Goal: Task Accomplishment & Management: Use online tool/utility

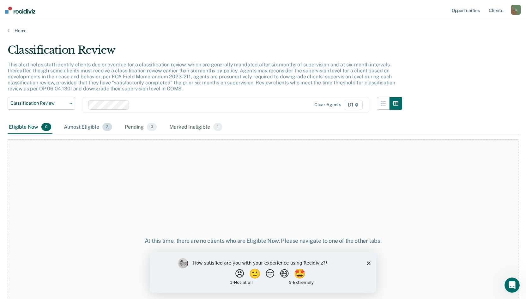
click at [86, 124] on div "Almost Eligible 2" at bounding box center [88, 127] width 51 height 14
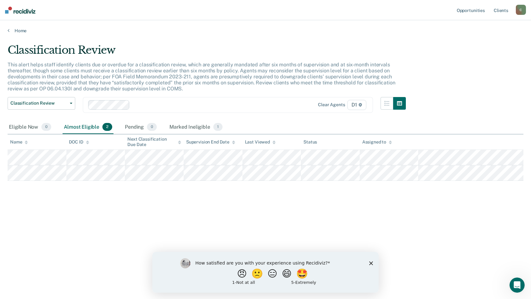
click at [11, 34] on main "Classification Review This alert helps staff identify clients due or overdue fo…" at bounding box center [265, 166] width 531 height 264
click at [8, 29] on icon at bounding box center [9, 30] width 2 height 5
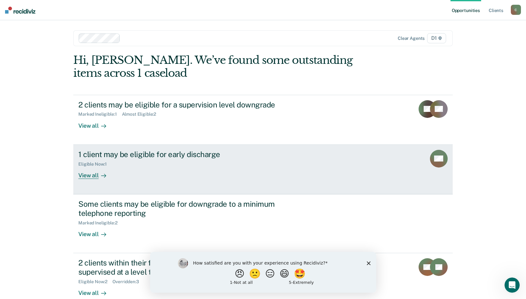
click at [438, 162] on icon at bounding box center [433, 162] width 26 height 22
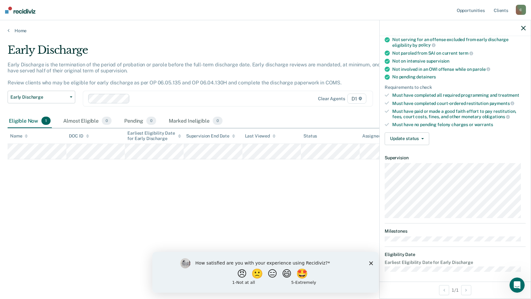
scroll to position [103, 0]
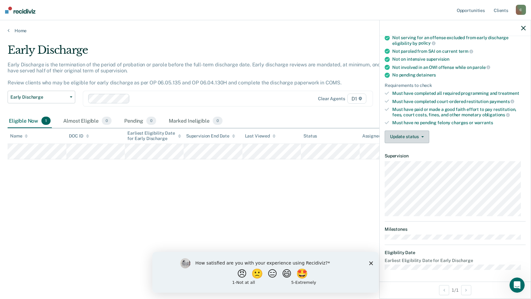
click at [422, 136] on icon "button" at bounding box center [422, 136] width 3 height 1
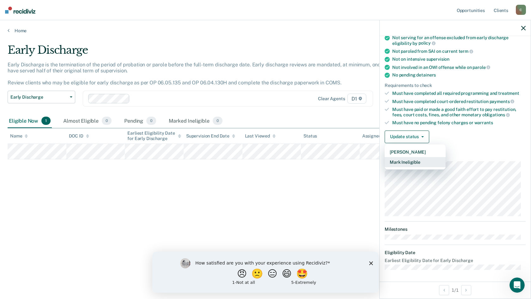
click at [419, 160] on button "Mark Ineligible" at bounding box center [415, 162] width 61 height 10
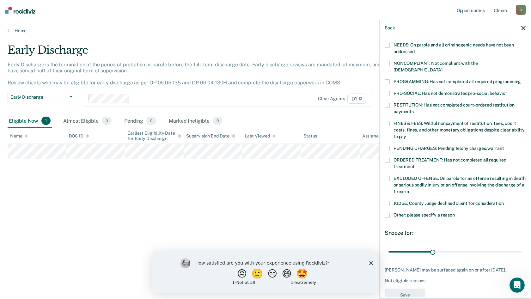
click at [470, 46] on span "NEEDS: On parole and all criminogenic needs have not been addressed" at bounding box center [454, 48] width 120 height 12
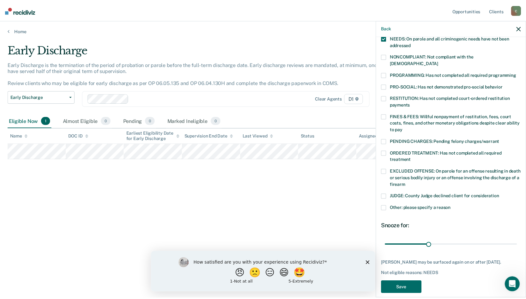
scroll to position [117, 0]
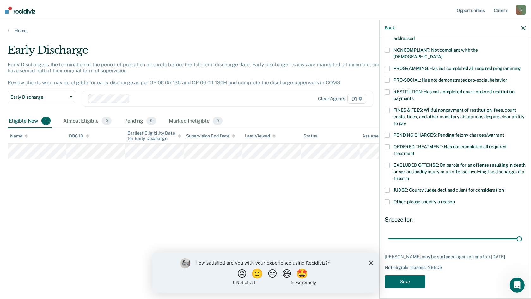
drag, startPoint x: 429, startPoint y: 233, endPoint x: 531, endPoint y: 241, distance: 102.1
type input "90"
click at [522, 241] on input "range" at bounding box center [454, 238] width 133 height 11
click at [412, 281] on button "Save" at bounding box center [405, 281] width 41 height 13
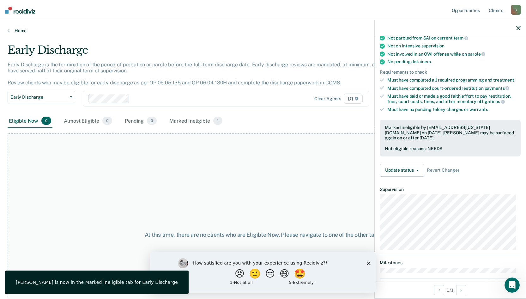
click at [20, 33] on link "Home" at bounding box center [263, 31] width 511 height 6
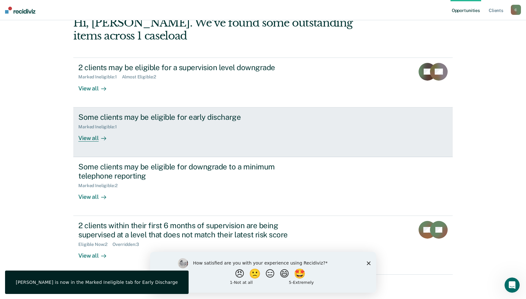
scroll to position [38, 0]
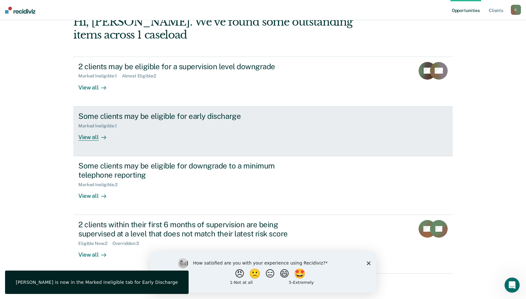
click at [119, 131] on div "Some clients may be eligible for early discharge Marked Ineligible : 1 View all" at bounding box center [196, 126] width 237 height 29
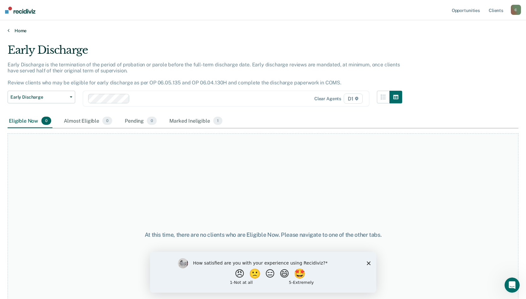
click at [15, 30] on link "Home" at bounding box center [263, 31] width 511 height 6
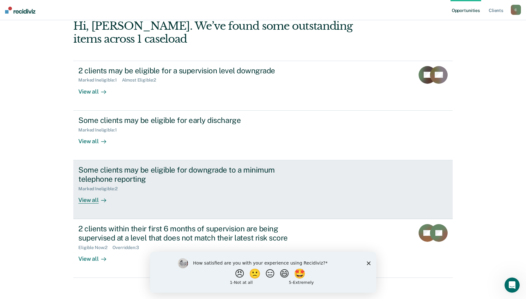
scroll to position [38, 0]
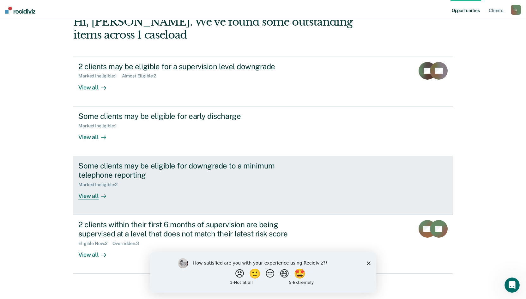
click at [183, 185] on div "Marked Ineligible : 2" at bounding box center [189, 184] width 222 height 8
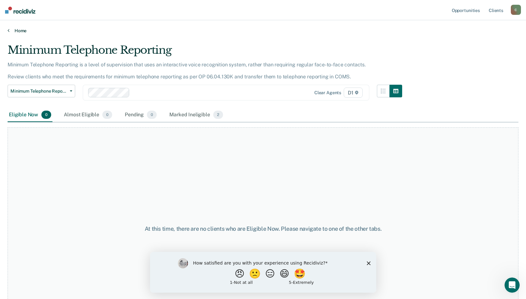
click at [20, 30] on link "Home" at bounding box center [263, 31] width 511 height 6
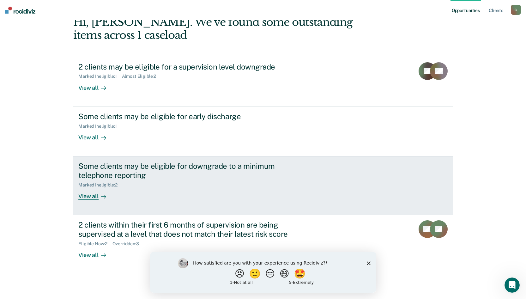
scroll to position [38, 0]
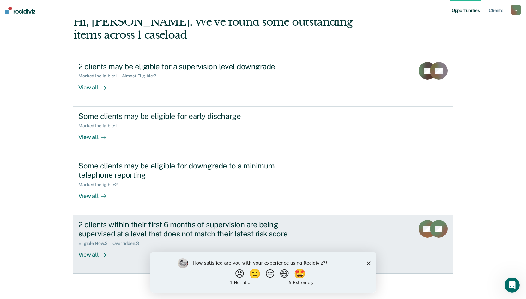
click at [120, 223] on div "2 clients within their first 6 months of supervision are being supervised at a …" at bounding box center [189, 229] width 222 height 18
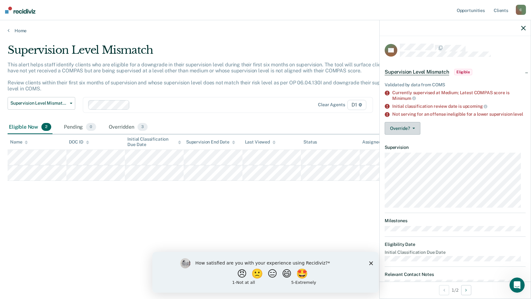
click at [407, 130] on button "Override?" at bounding box center [403, 128] width 36 height 13
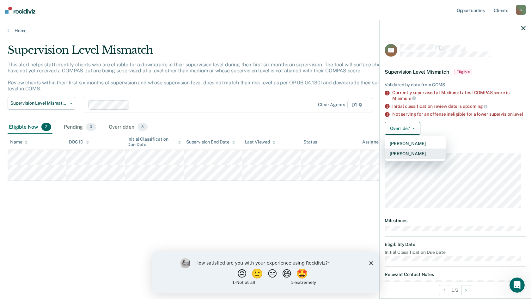
click at [413, 158] on button "[PERSON_NAME]" at bounding box center [415, 154] width 61 height 10
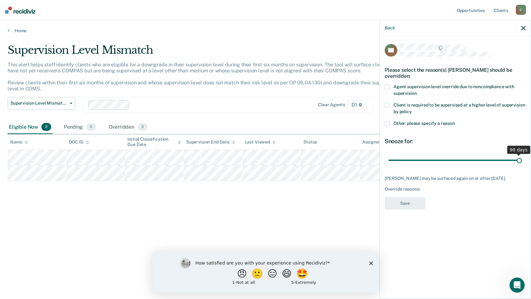
drag, startPoint x: 435, startPoint y: 162, endPoint x: 531, endPoint y: 169, distance: 96.3
type input "90"
click at [522, 166] on input "range" at bounding box center [454, 160] width 133 height 11
click at [485, 86] on span "Agent supervision level override due to noncompliance with supervision" at bounding box center [454, 90] width 121 height 12
click at [411, 200] on button "Save" at bounding box center [405, 203] width 41 height 13
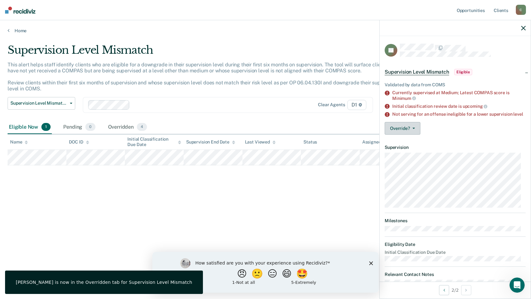
click at [404, 131] on button "Override?" at bounding box center [403, 128] width 36 height 13
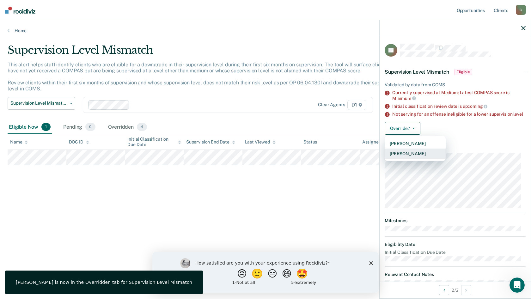
click at [419, 157] on button "[PERSON_NAME]" at bounding box center [415, 154] width 61 height 10
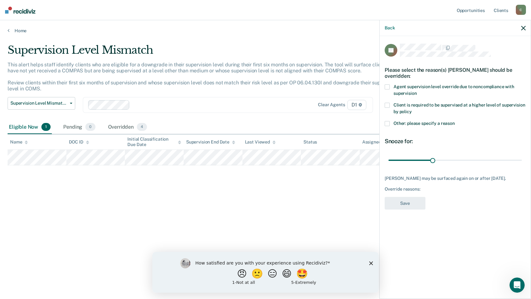
click at [495, 106] on span "Client is required to be supervised at a higher level of supervision by policy" at bounding box center [459, 108] width 131 height 12
click at [443, 121] on span "Other: please specify a reason" at bounding box center [424, 123] width 61 height 5
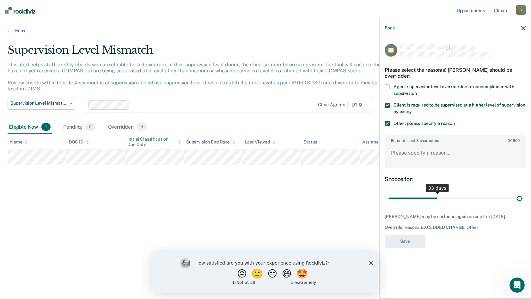
drag, startPoint x: 434, startPoint y: 198, endPoint x: 527, endPoint y: 196, distance: 93.0
type input "90"
click at [522, 196] on input "range" at bounding box center [454, 198] width 133 height 11
click at [400, 151] on textarea "Enter at least 3 characters 0 / 1600" at bounding box center [455, 155] width 140 height 23
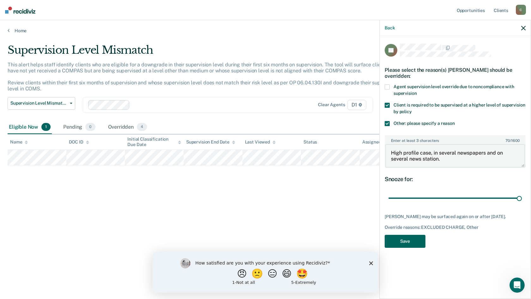
type textarea "High profile case, in several newspapers and on several news station."
click at [417, 248] on button "Save" at bounding box center [405, 241] width 41 height 13
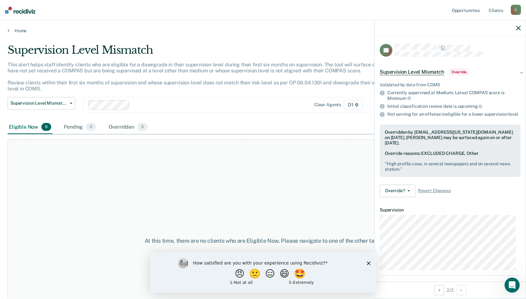
click at [516, 26] on div at bounding box center [450, 28] width 151 height 16
click at [521, 28] on div at bounding box center [450, 28] width 151 height 16
click at [518, 28] on icon "button" at bounding box center [518, 28] width 4 height 4
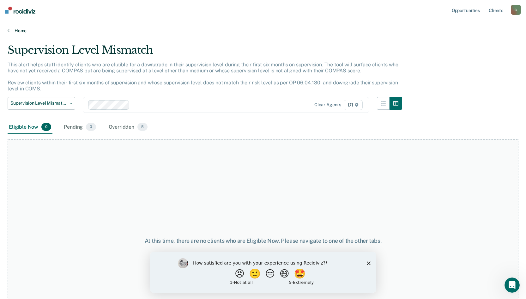
click at [11, 33] on link "Home" at bounding box center [263, 31] width 511 height 6
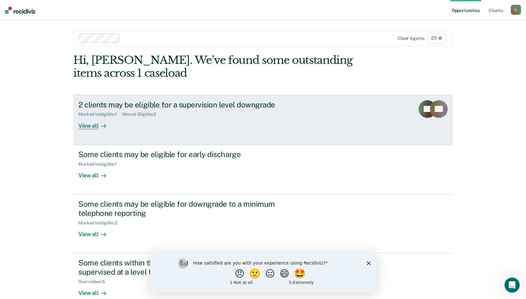
click at [294, 126] on div "2 clients may be eligible for a supervision level downgrade Marked Ineligible :…" at bounding box center [196, 114] width 237 height 29
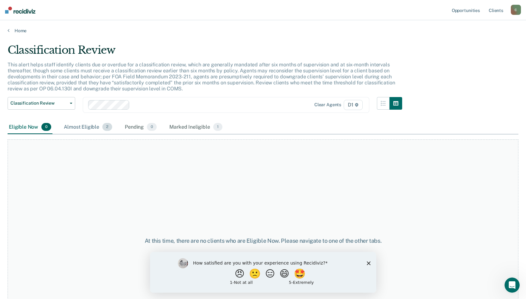
click at [86, 125] on div "Almost Eligible 2" at bounding box center [88, 127] width 51 height 14
